Goal: Task Accomplishment & Management: Complete application form

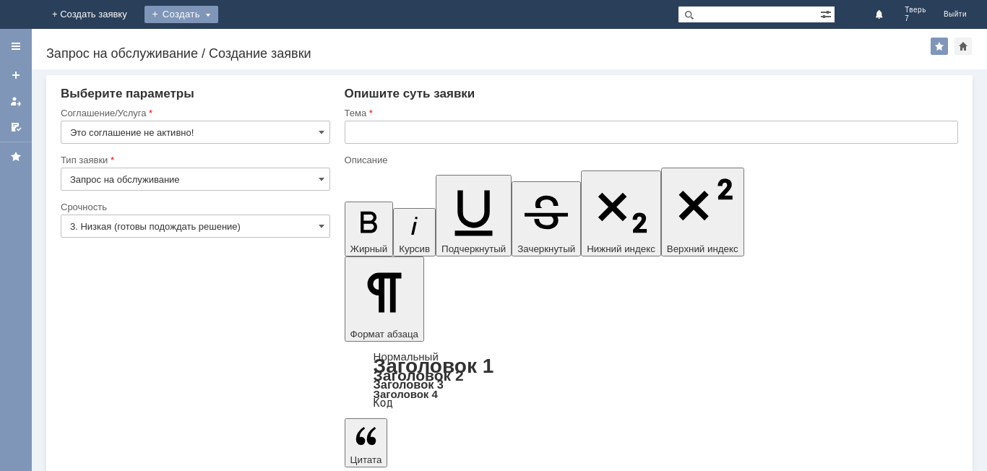
click at [218, 11] on div "Создать" at bounding box center [182, 14] width 74 height 17
click at [257, 46] on link "Заявка" at bounding box center [202, 43] width 110 height 17
click at [218, 12] on div "Создать" at bounding box center [182, 14] width 74 height 17
click at [257, 44] on link "Заявка" at bounding box center [202, 43] width 110 height 17
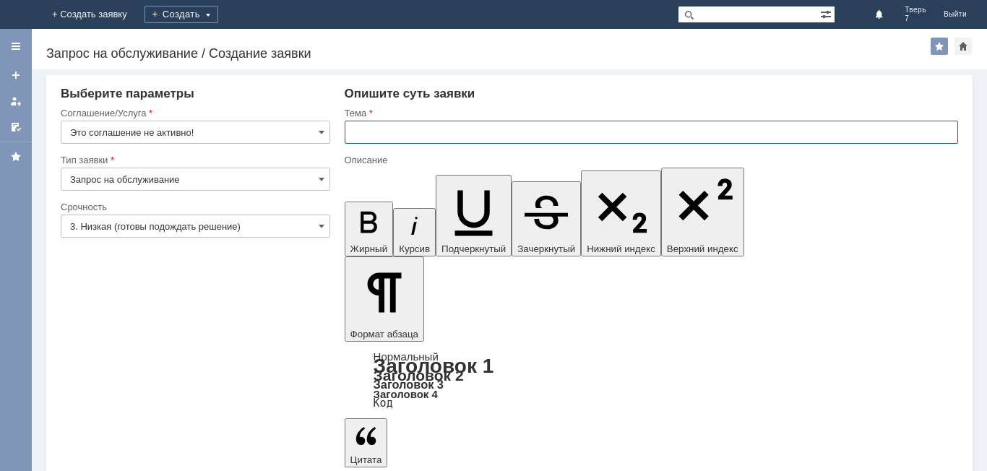
click at [354, 134] on input "text" at bounding box center [652, 132] width 614 height 23
type input "оч"
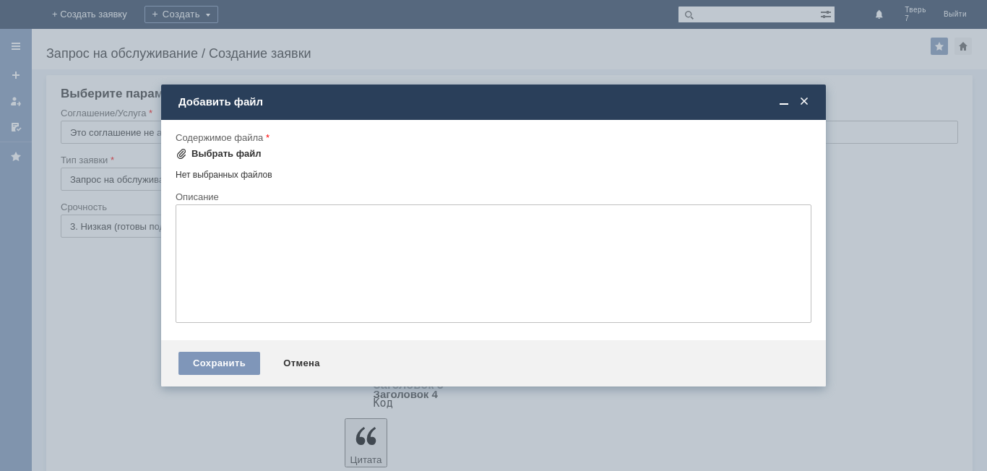
click at [211, 148] on div "Выбрать файл" at bounding box center [227, 154] width 70 height 12
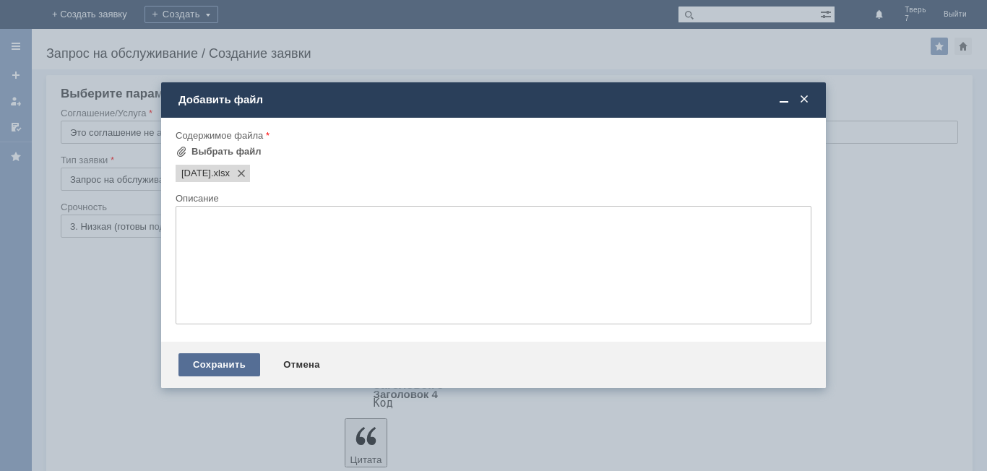
click at [203, 366] on div "Сохранить" at bounding box center [220, 364] width 82 height 23
